Goal: Task Accomplishment & Management: Manage account settings

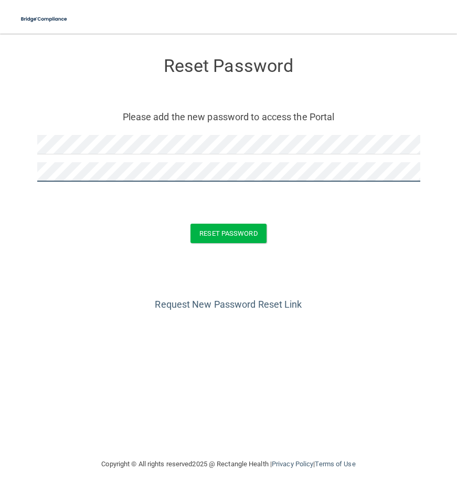
click at [228, 232] on button "Reset Password" at bounding box center [228, 233] width 76 height 19
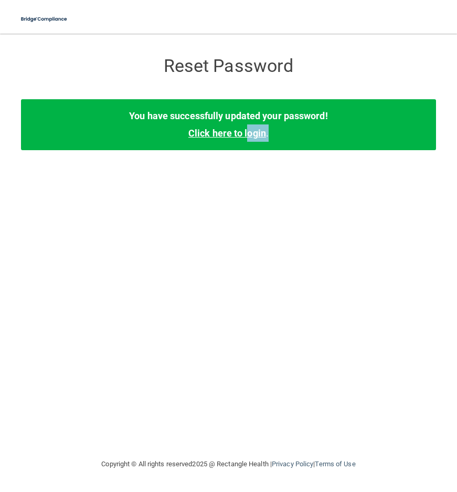
click at [249, 138] on div "You have successfully updated your password! Click here to login ." at bounding box center [228, 124] width 415 height 50
click at [225, 125] on div "You have successfully updated your password! Click here to login ." at bounding box center [228, 124] width 415 height 50
click at [209, 131] on link "Click here to login" at bounding box center [227, 132] width 78 height 11
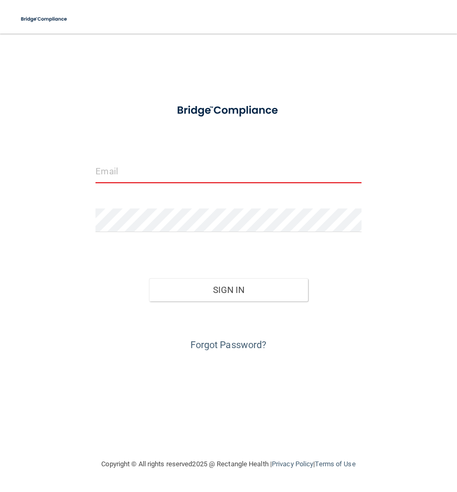
type input "[EMAIL_ADDRESS][DOMAIN_NAME]"
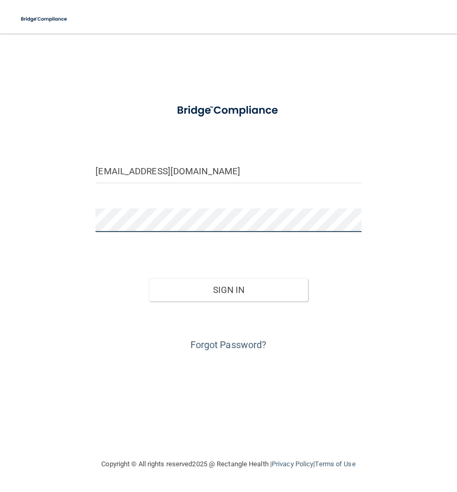
click at [0, 222] on html "Toggle navigation Manage My Enterprise Manage My Location [EMAIL_ADDRESS][DOMAI…" at bounding box center [228, 246] width 457 height 492
click at [228, 289] on button "Sign In" at bounding box center [229, 289] width 160 height 23
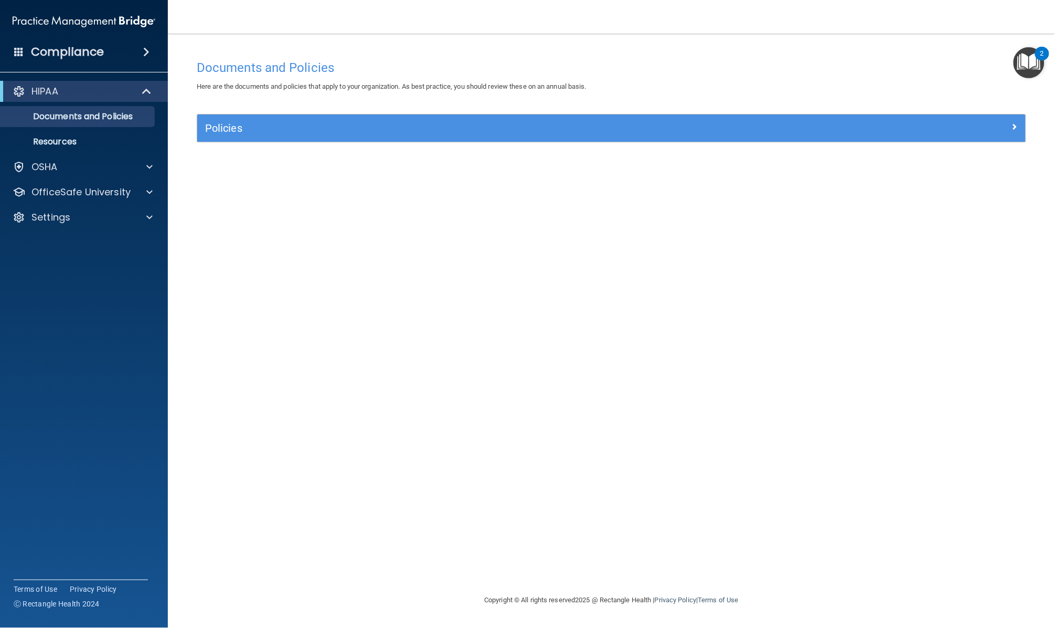
click at [320, 122] on h5 "Policies" at bounding box center [507, 128] width 605 height 12
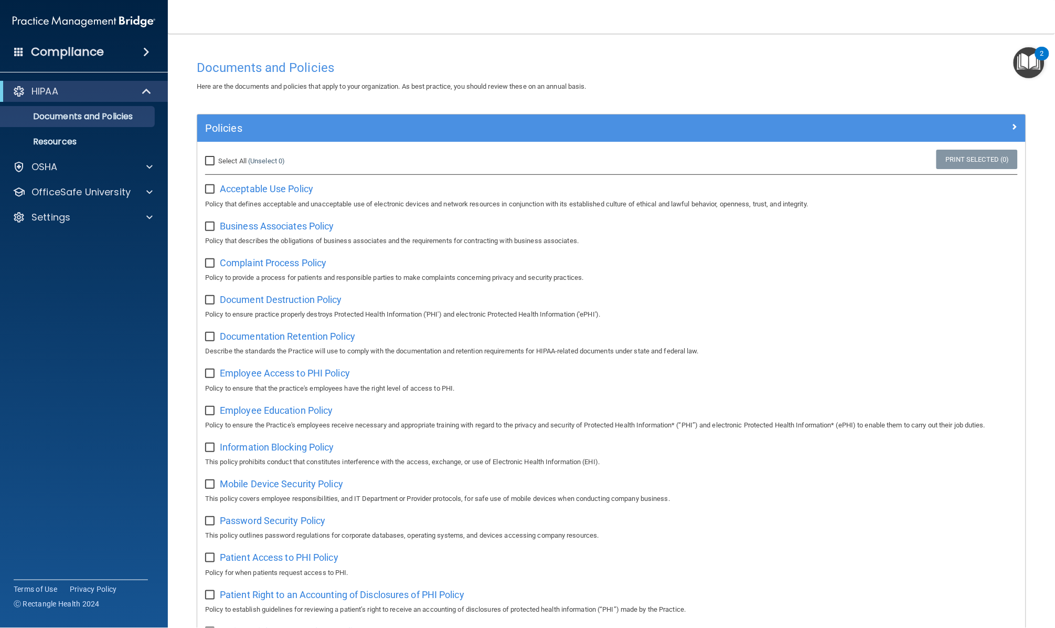
click at [320, 122] on h5 "Policies" at bounding box center [507, 128] width 605 height 12
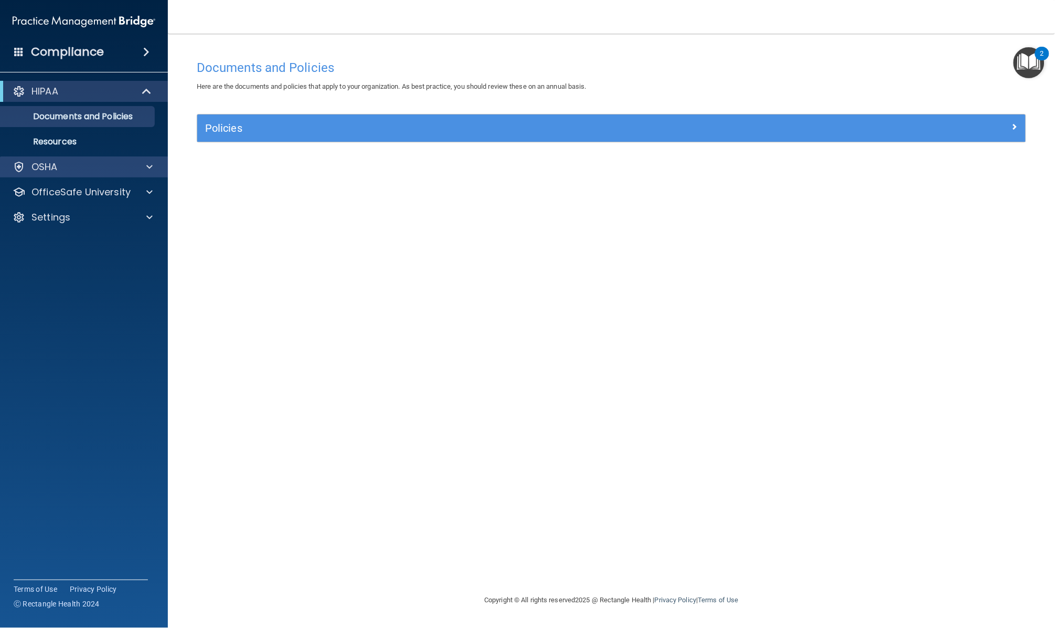
click at [114, 167] on div "OSHA" at bounding box center [70, 167] width 130 height 13
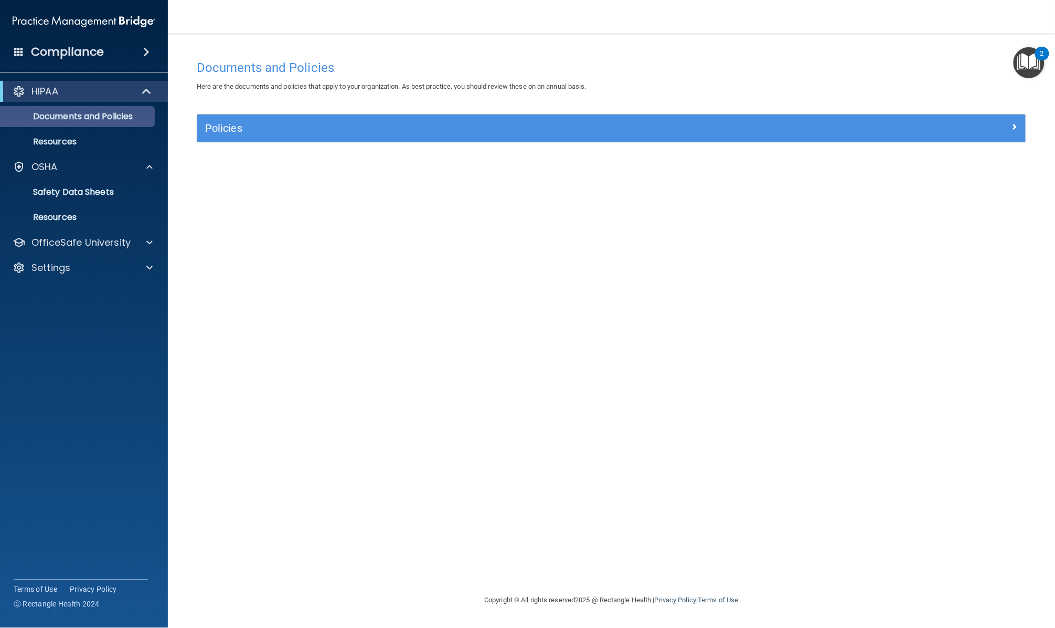
click at [124, 121] on p "Documents and Policies" at bounding box center [78, 116] width 143 height 10
click at [130, 135] on link "Resources" at bounding box center [72, 141] width 165 height 21
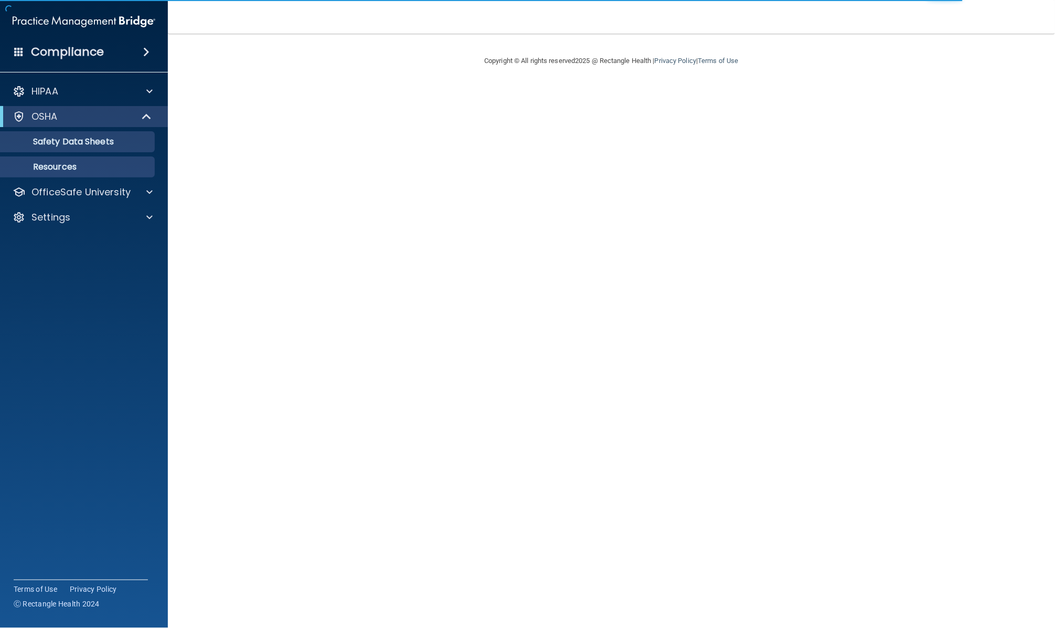
click at [84, 167] on p "Resources" at bounding box center [78, 167] width 143 height 10
